Goal: Task Accomplishment & Management: Use online tool/utility

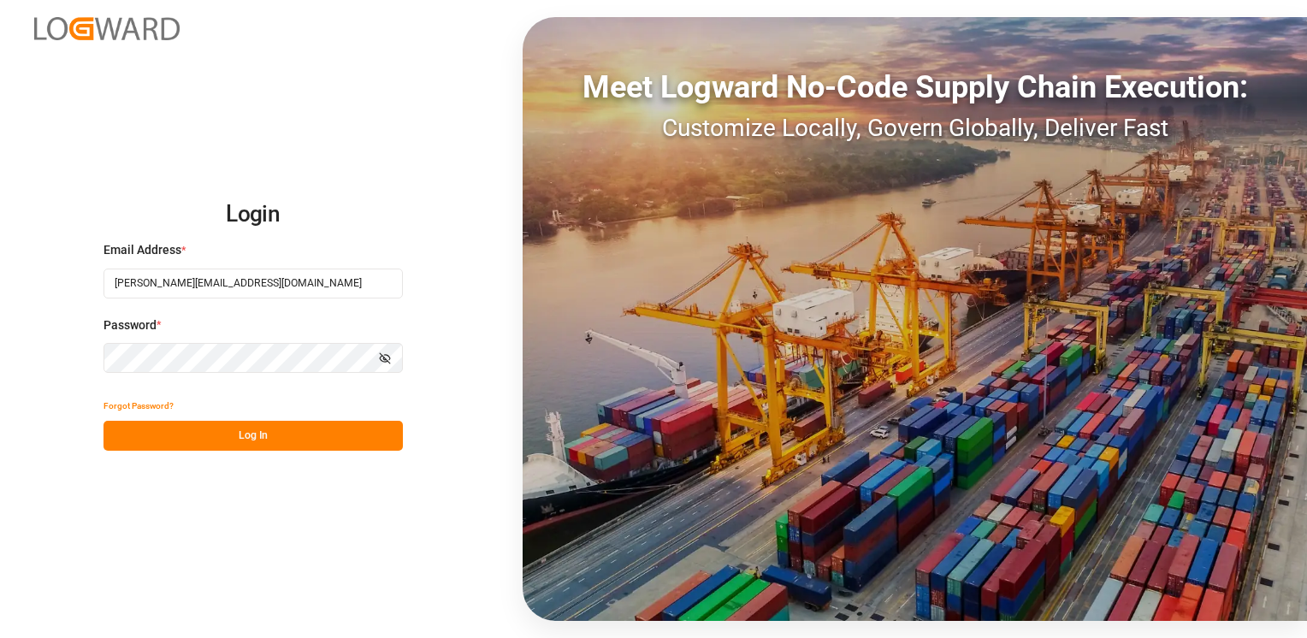
click at [283, 433] on button "Log In" at bounding box center [253, 436] width 299 height 30
